Goal: Information Seeking & Learning: Learn about a topic

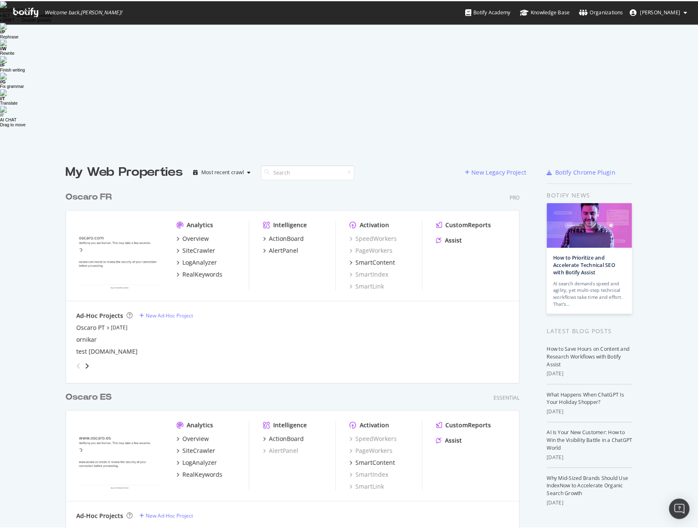
scroll to position [506, 671]
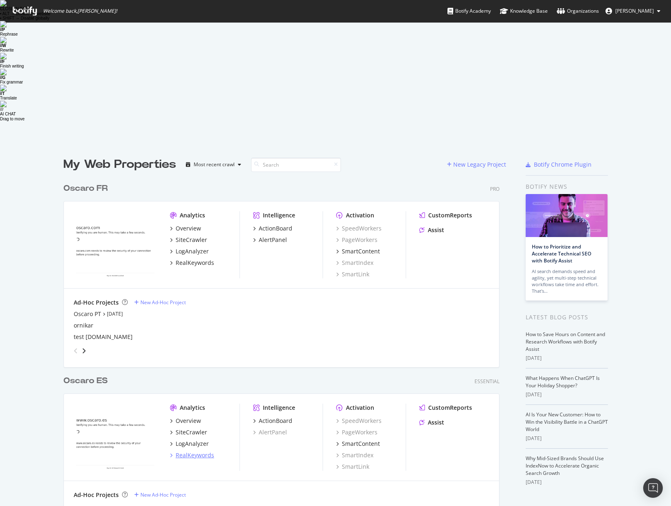
click at [201, 289] on div "RealKeywords" at bounding box center [195, 455] width 38 height 8
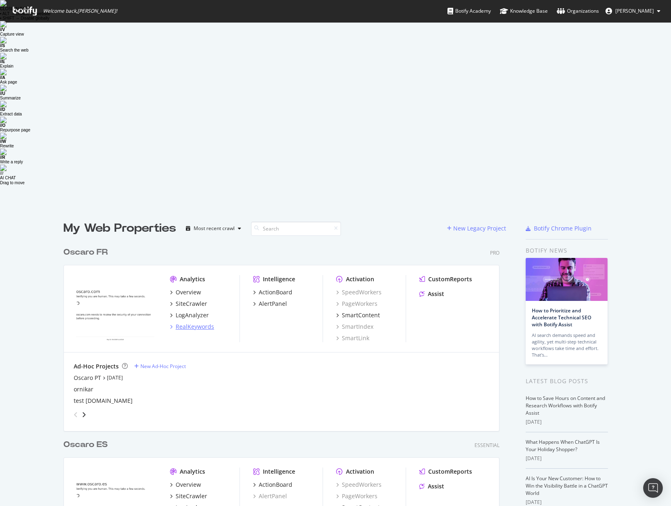
click at [190, 289] on div "RealKeywords" at bounding box center [195, 326] width 38 height 8
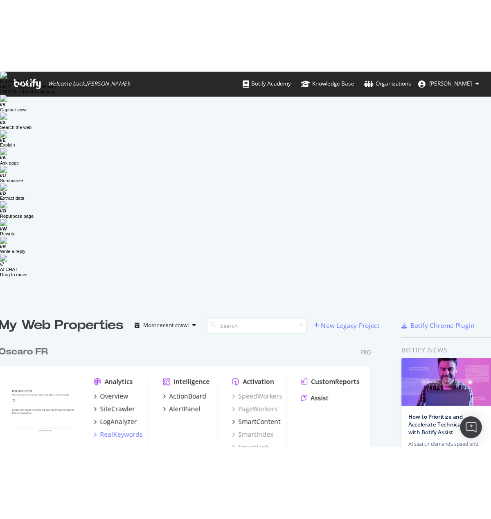
scroll to position [467, 442]
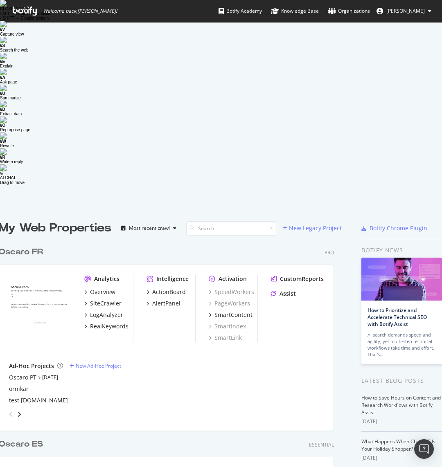
click at [153, 289] on div "Ad-Hoc Projects New Ad-Hoc Project Oscaro PT Jul 8th 25 ornikar test piecesetpn…" at bounding box center [166, 391] width 334 height 79
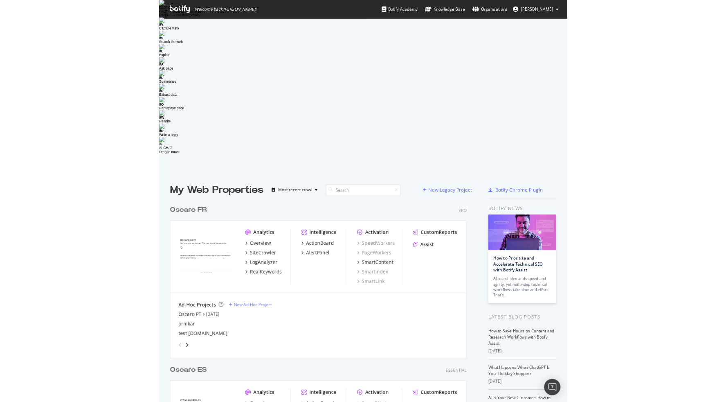
scroll to position [402, 726]
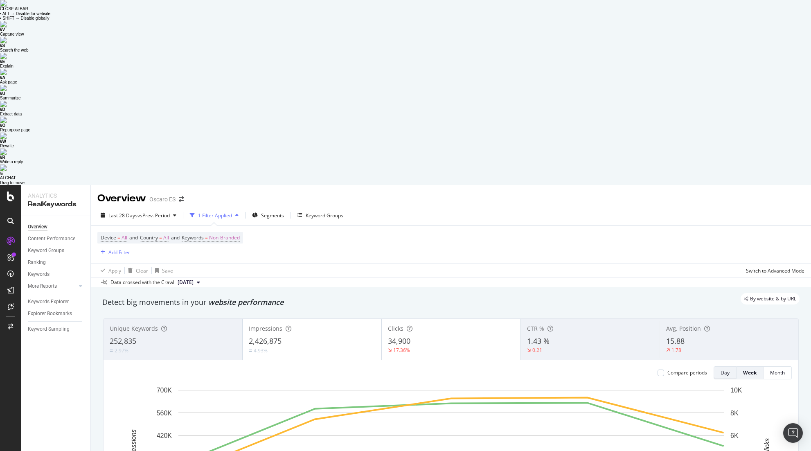
click at [670, 366] on button "Day" at bounding box center [725, 372] width 23 height 13
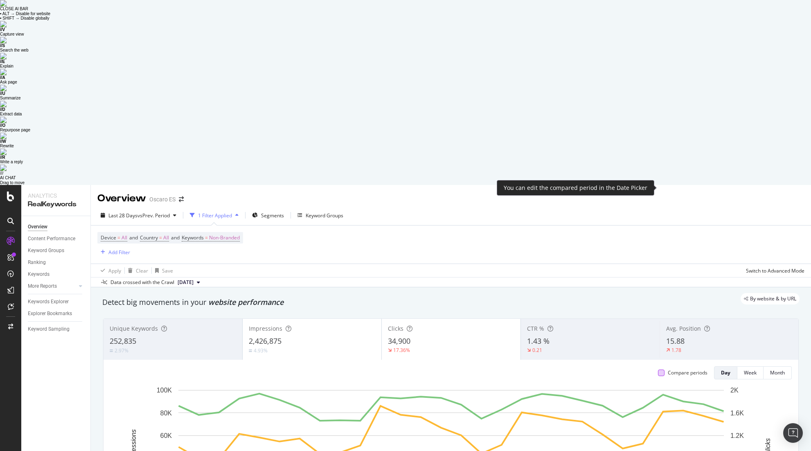
click at [659, 369] on div at bounding box center [661, 372] width 7 height 7
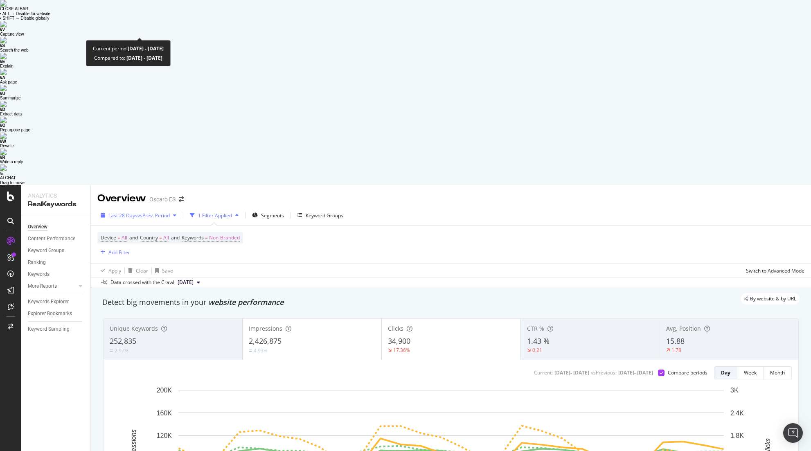
click at [133, 209] on div "Last 28 Days vs Prev. Period" at bounding box center [138, 215] width 82 height 12
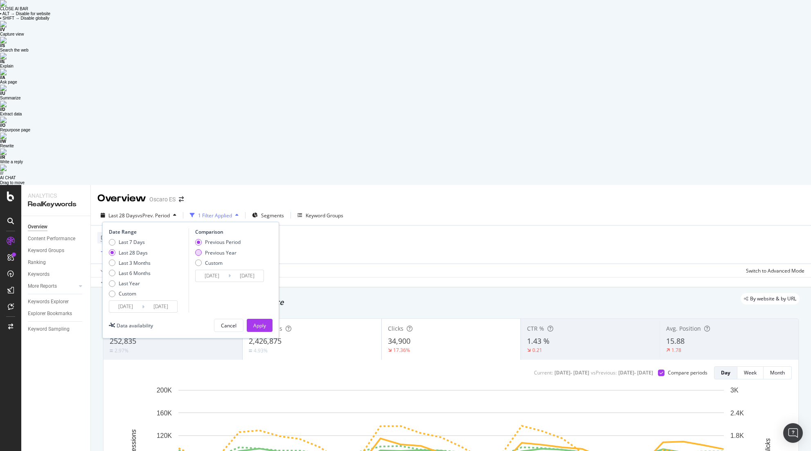
click at [220, 249] on div "Previous Year" at bounding box center [221, 252] width 32 height 7
type input "[DATE]"
click at [263, 319] on div "Apply" at bounding box center [259, 325] width 13 height 12
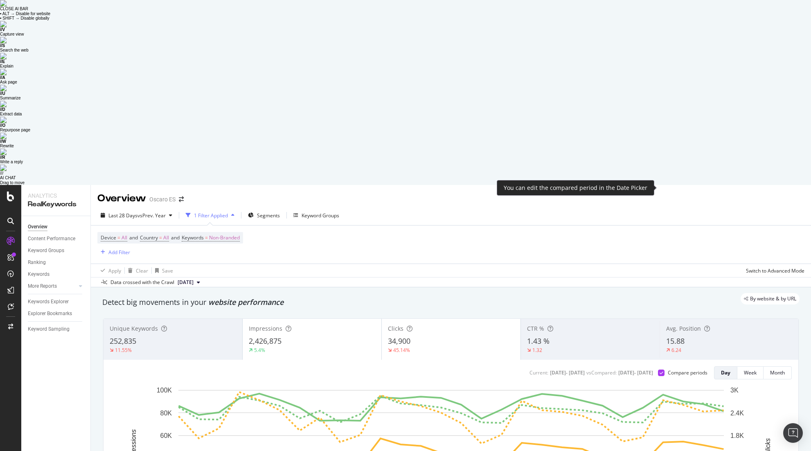
click at [662, 369] on div at bounding box center [661, 372] width 7 height 7
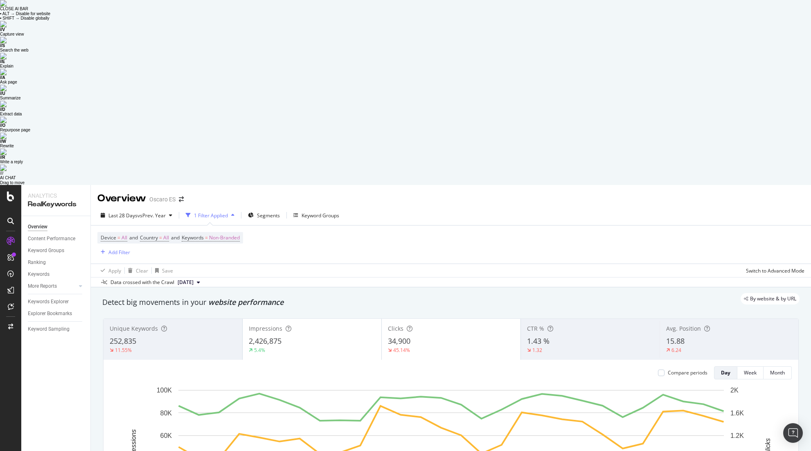
click at [288, 347] on div "5.4%" at bounding box center [312, 350] width 126 height 7
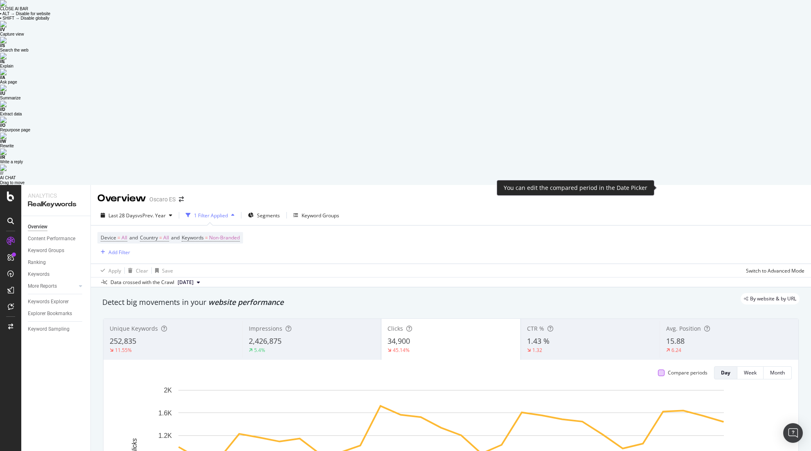
click at [663, 369] on div at bounding box center [661, 372] width 7 height 7
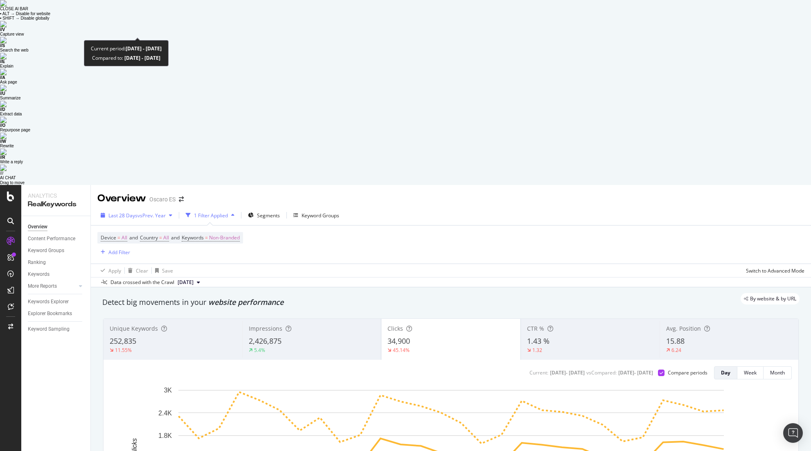
click at [164, 212] on span "vs Prev. Year" at bounding box center [151, 215] width 28 height 7
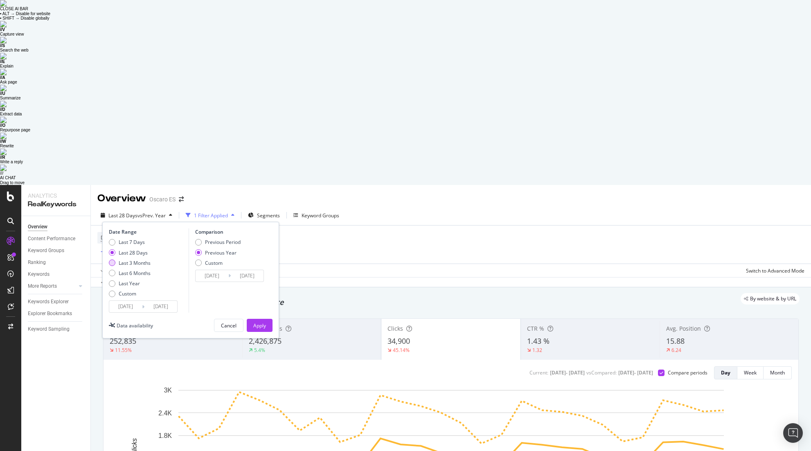
click at [144, 259] on div "Last 3 Months" at bounding box center [135, 262] width 32 height 7
type input "[DATE]"
click at [144, 270] on div "Last 6 Months" at bounding box center [135, 273] width 32 height 7
type input "[DATE]"
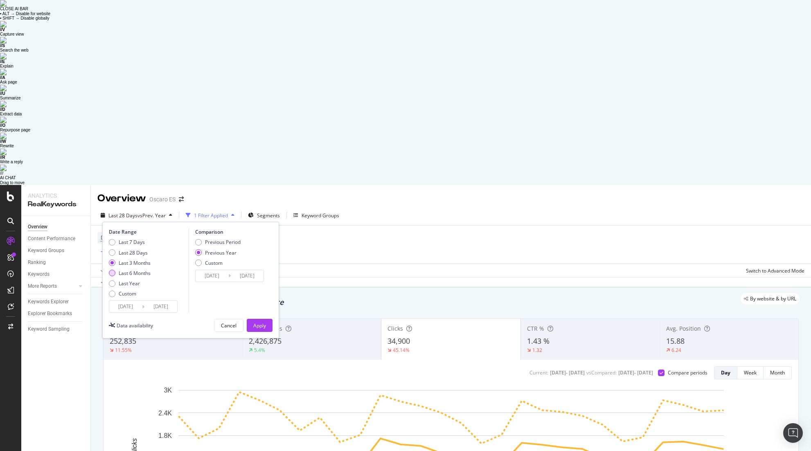
type input "[DATE]"
click at [259, 319] on div "Apply" at bounding box center [259, 325] width 13 height 12
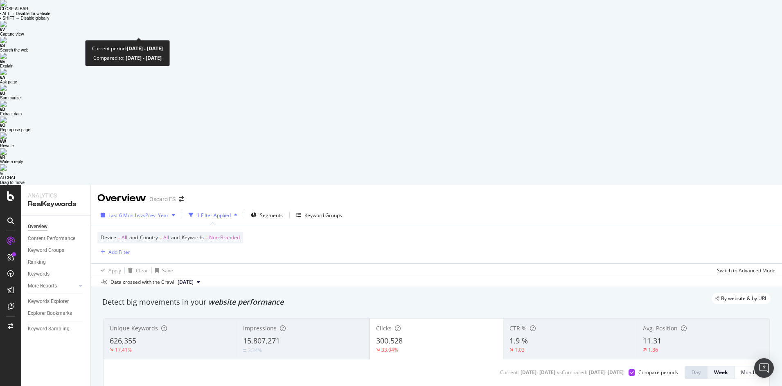
click at [154, 212] on span "vs Prev. Year" at bounding box center [154, 215] width 28 height 7
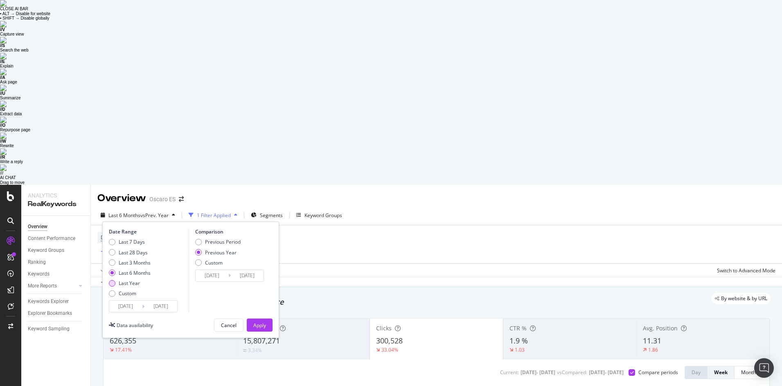
click at [120, 280] on div "Last Year" at bounding box center [129, 283] width 21 height 7
type input "[DATE]"
click at [269, 319] on button "Apply" at bounding box center [260, 325] width 26 height 13
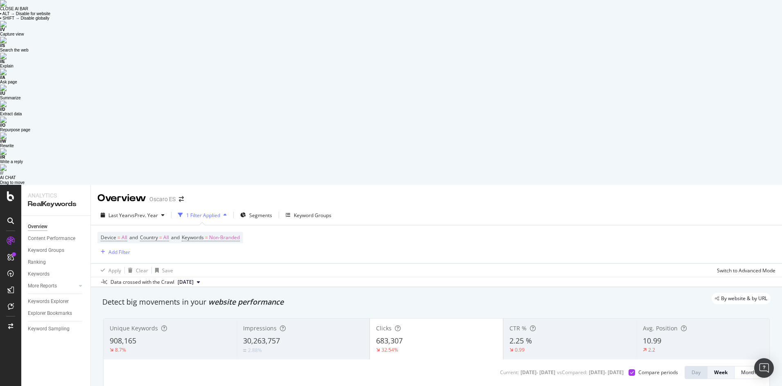
click at [266, 347] on div "2.88%" at bounding box center [303, 351] width 120 height 8
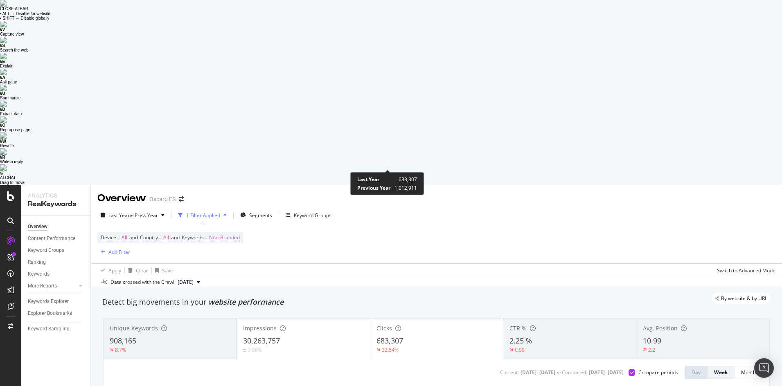
click at [378, 348] on icon at bounding box center [378, 350] width 4 height 5
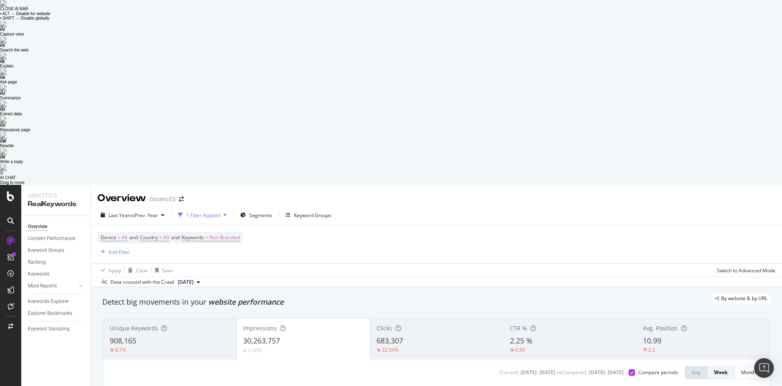
click at [428, 347] on div "32.54%" at bounding box center [436, 350] width 121 height 7
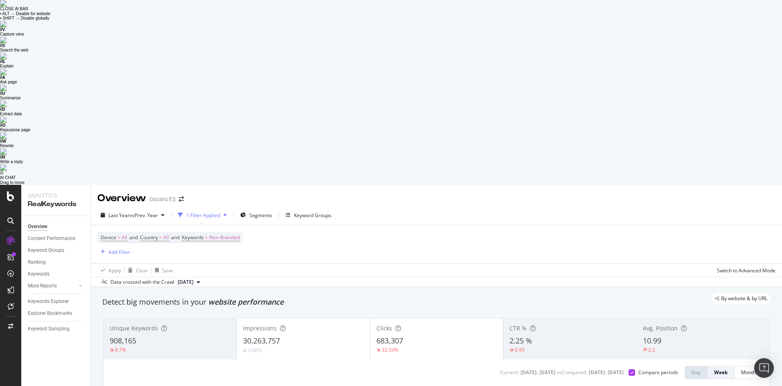
click at [283, 321] on div "Impressions 30,263,757 2.88%" at bounding box center [303, 339] width 133 height 37
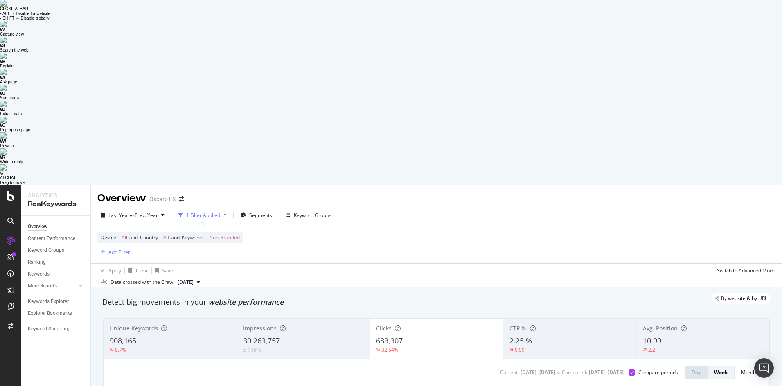
click at [283, 321] on div "Impressions 30,263,757 2.88%" at bounding box center [302, 339] width 133 height 37
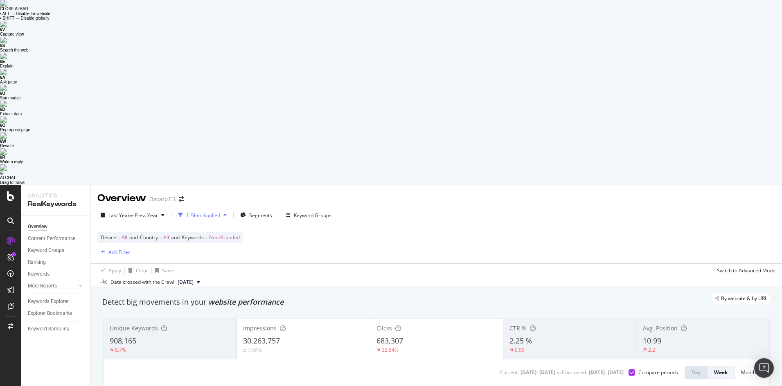
click at [430, 347] on div "32.54%" at bounding box center [436, 350] width 121 height 7
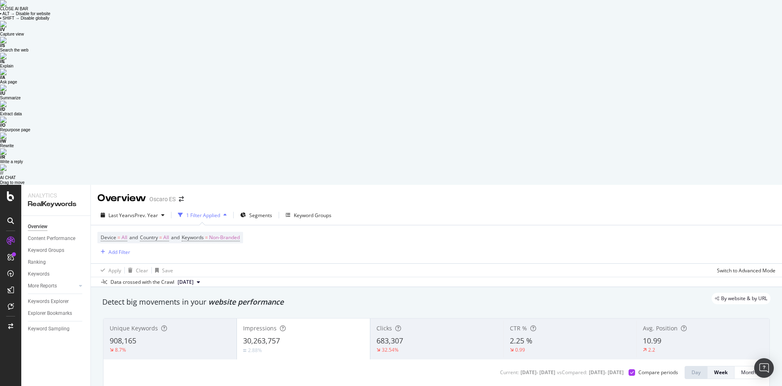
click at [391, 336] on span "683,307" at bounding box center [389, 341] width 27 height 10
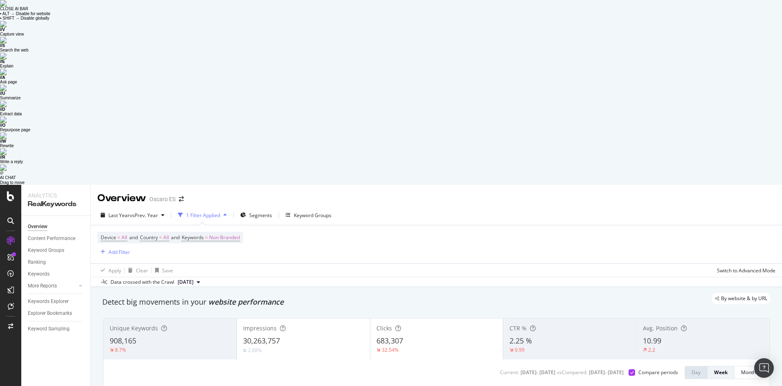
click at [336, 336] on div "30,263,757" at bounding box center [303, 341] width 121 height 11
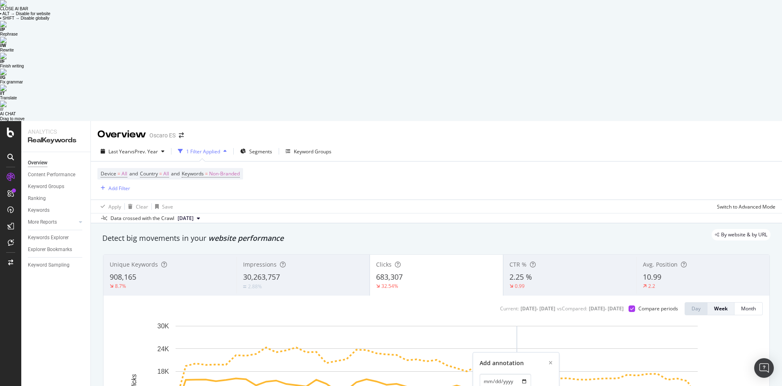
type textarea "noindex -GT"
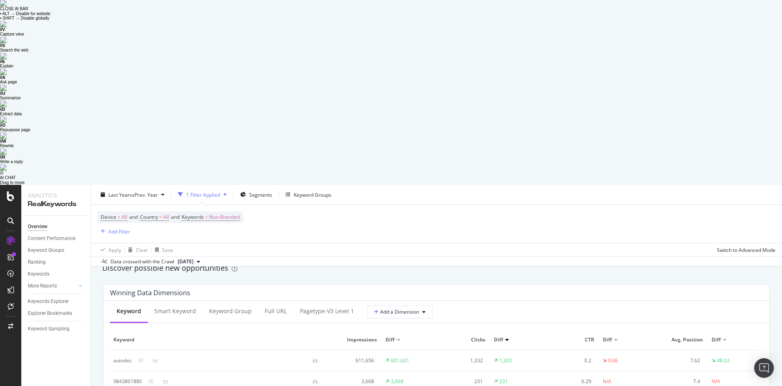
scroll to position [672, 0]
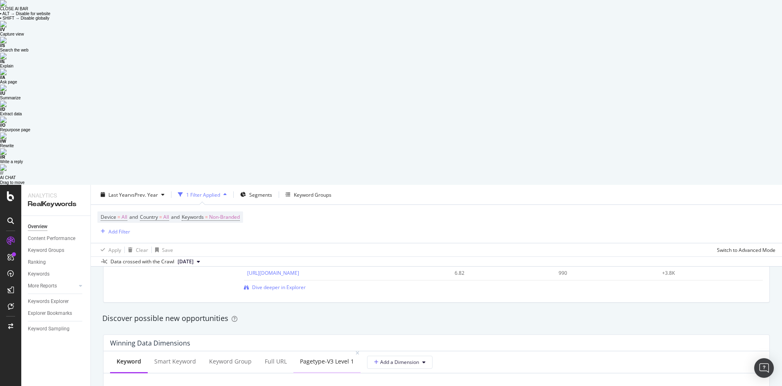
click at [317, 358] on div "pagetype-v3 Level 1" at bounding box center [327, 362] width 54 height 8
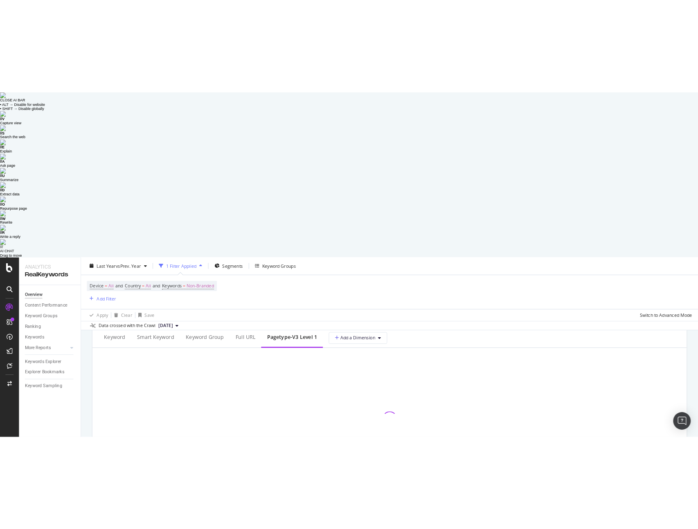
scroll to position [819, 0]
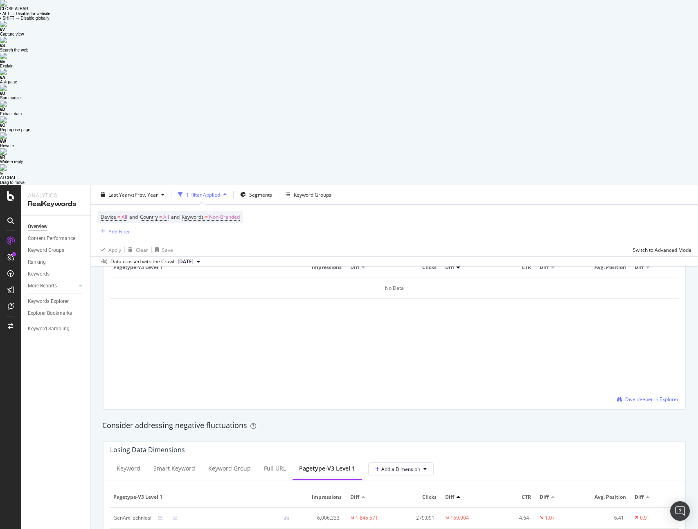
scroll to position [815, 0]
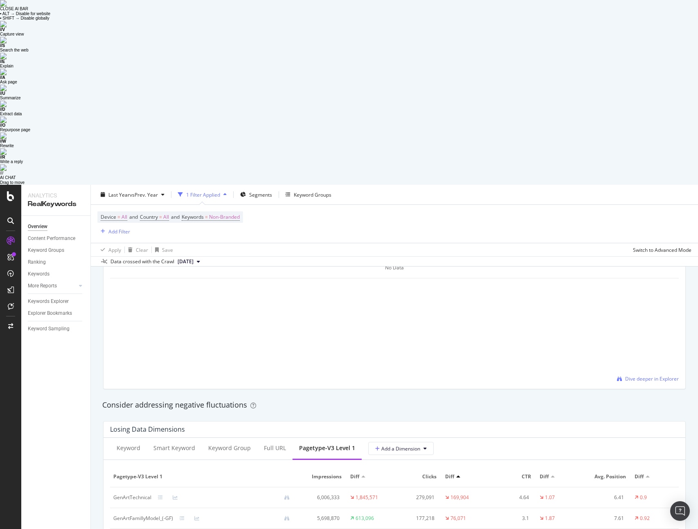
click at [173, 495] on icon at bounding box center [175, 497] width 5 height 5
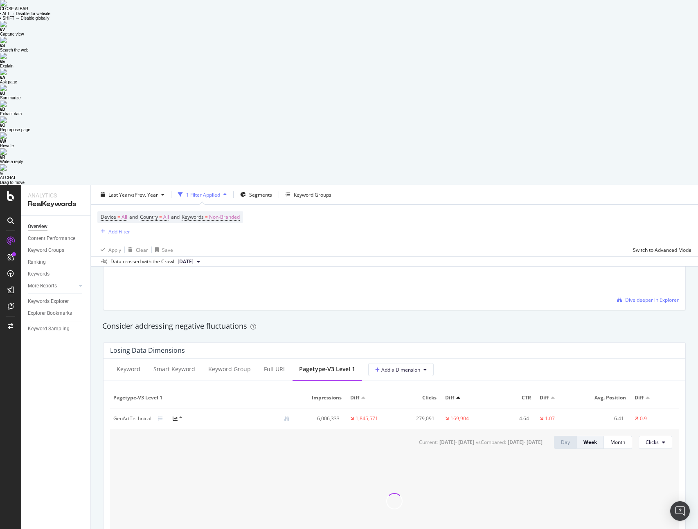
scroll to position [895, 0]
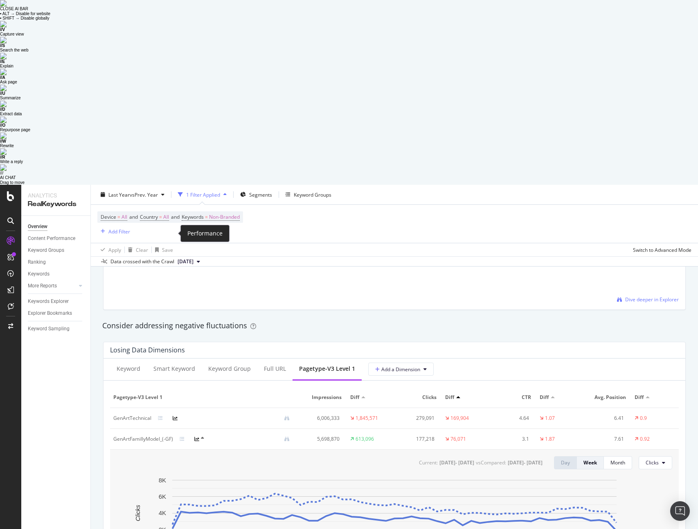
click at [173, 416] on icon at bounding box center [175, 418] width 5 height 5
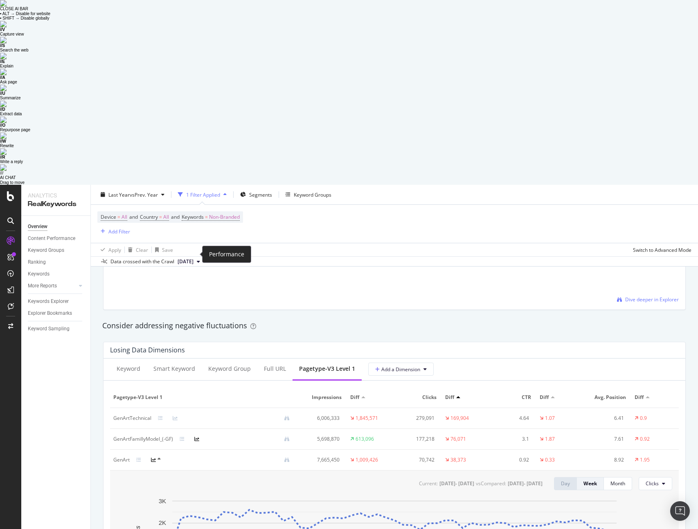
click at [197, 437] on icon at bounding box center [196, 439] width 5 height 5
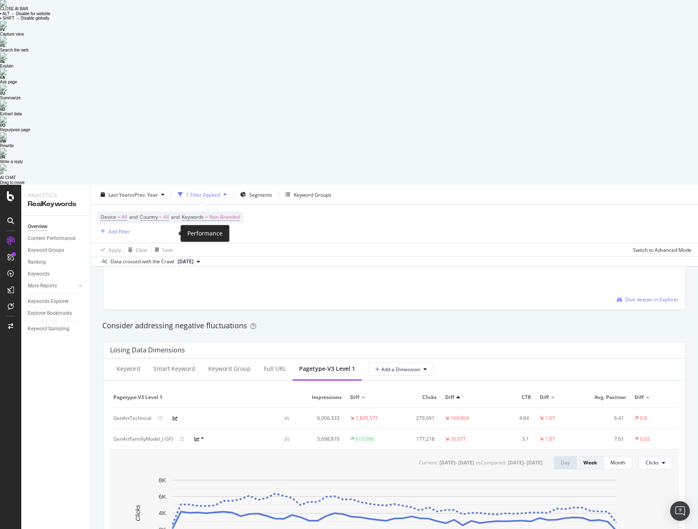
click at [173, 416] on icon at bounding box center [175, 418] width 5 height 5
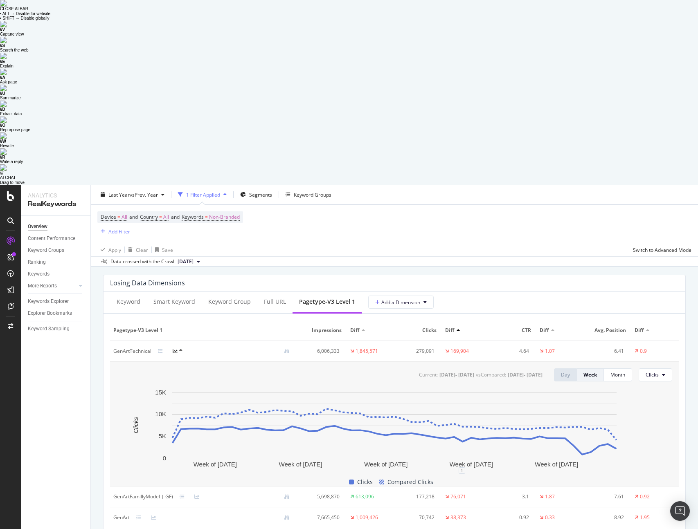
scroll to position [933, 0]
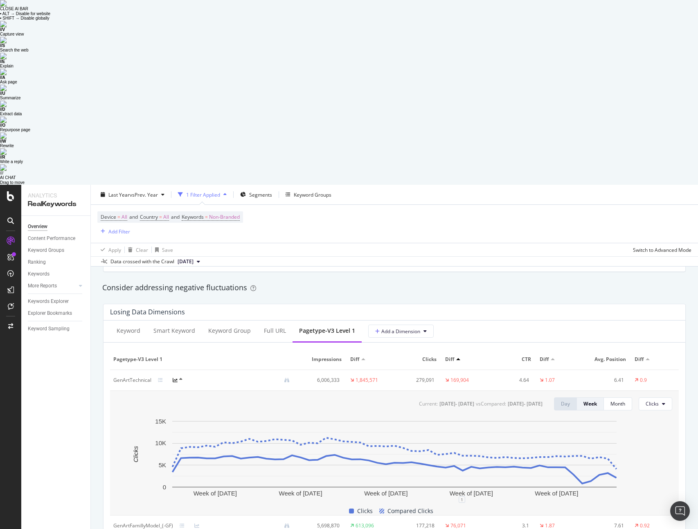
click at [457, 321] on div "Keyword Smart Keyword Keyword Group Full URL pagetype-v3 Level 1 Add a Dimension" at bounding box center [395, 332] width 582 height 22
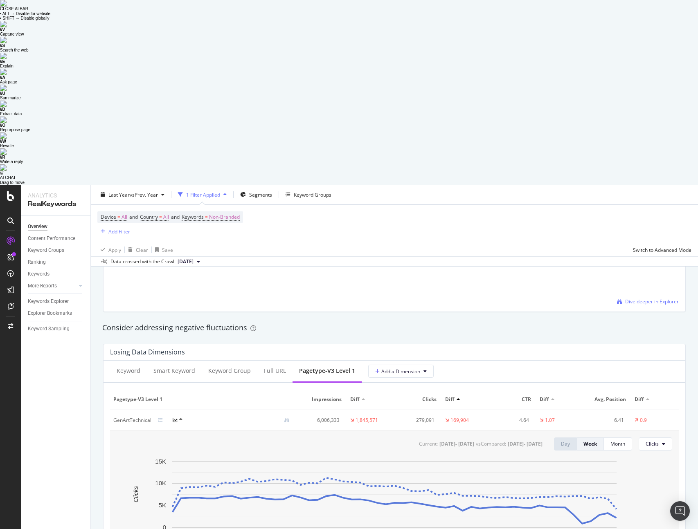
scroll to position [890, 0]
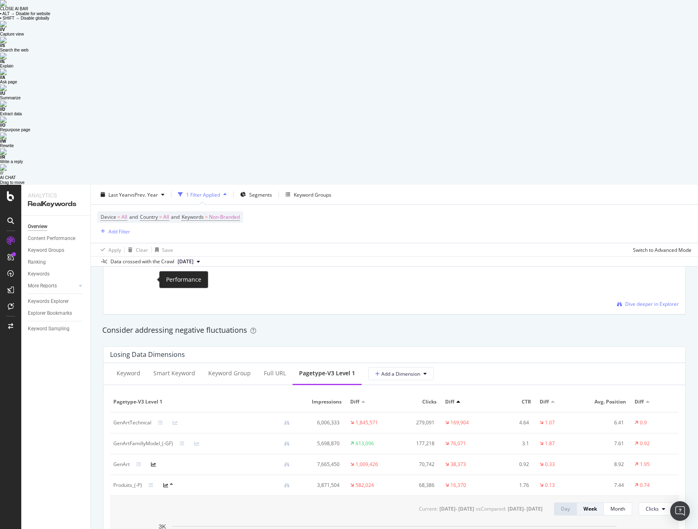
click at [153, 462] on icon at bounding box center [153, 464] width 5 height 5
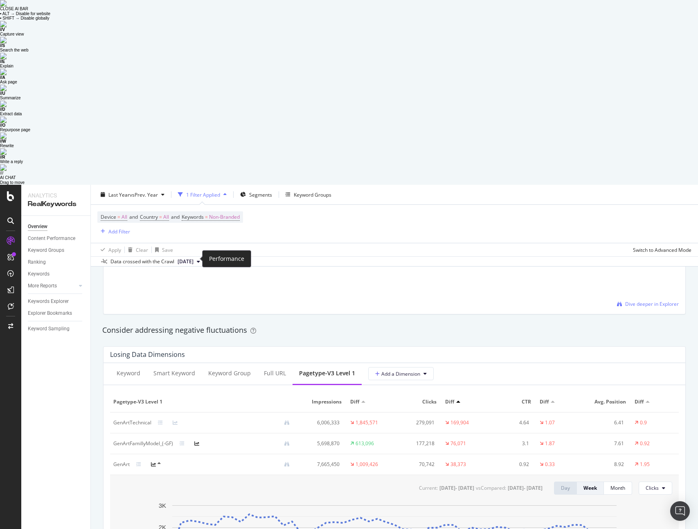
click at [198, 441] on icon at bounding box center [196, 443] width 5 height 5
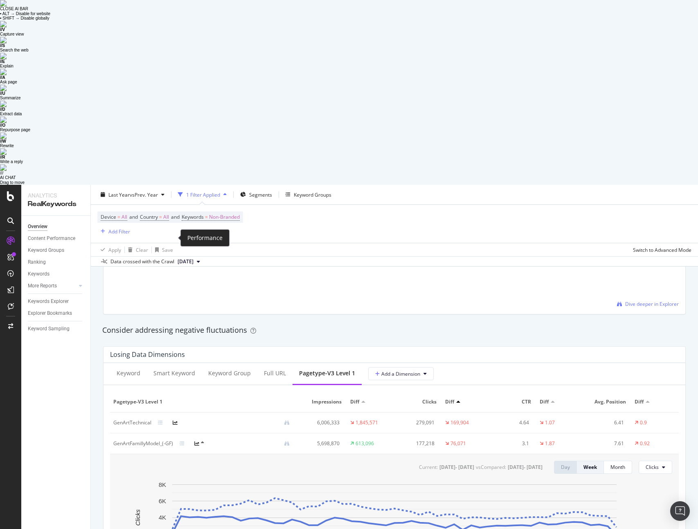
click at [173, 421] on icon at bounding box center [175, 423] width 5 height 5
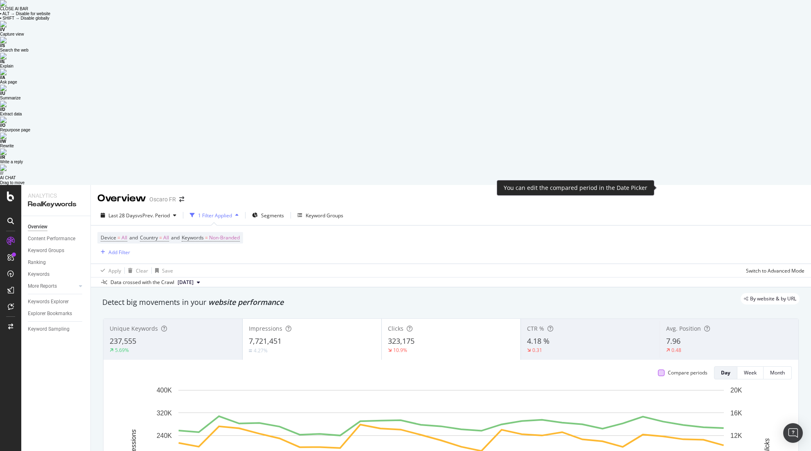
click at [663, 369] on div at bounding box center [661, 372] width 7 height 7
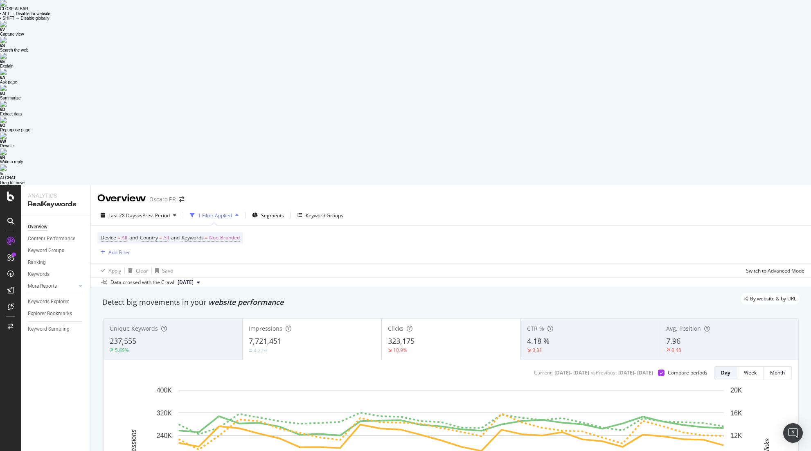
click at [280, 336] on span "7,721,451" at bounding box center [265, 341] width 33 height 10
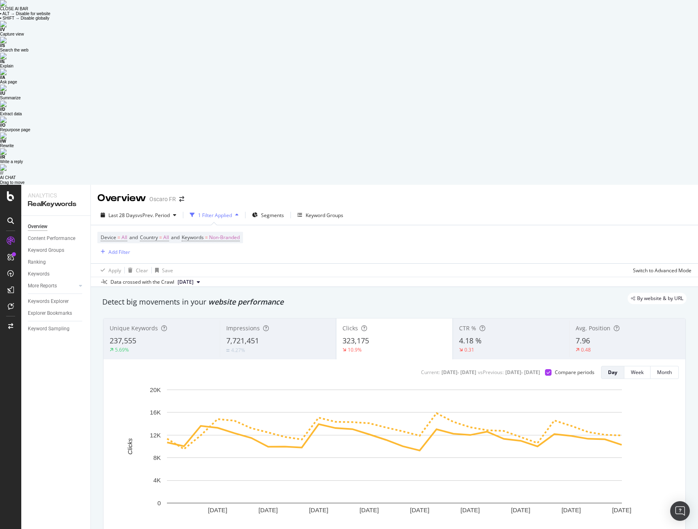
click at [421, 293] on div "By website & by URL" at bounding box center [390, 298] width 592 height 11
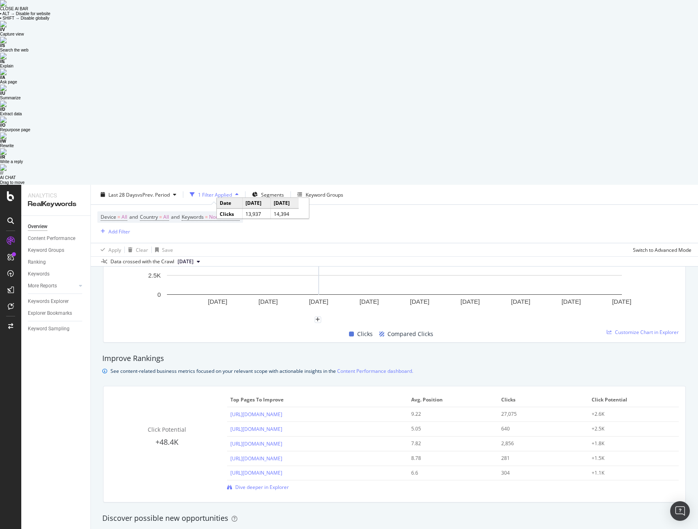
scroll to position [629, 0]
